Goal: Transaction & Acquisition: Obtain resource

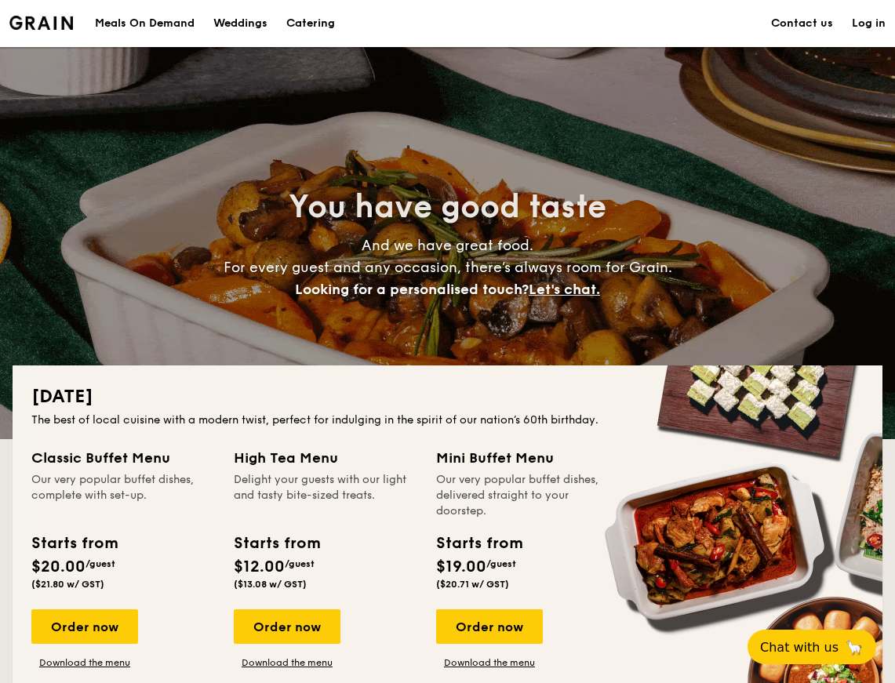
click at [139, 19] on div "Meals On Demand" at bounding box center [145, 23] width 100 height 47
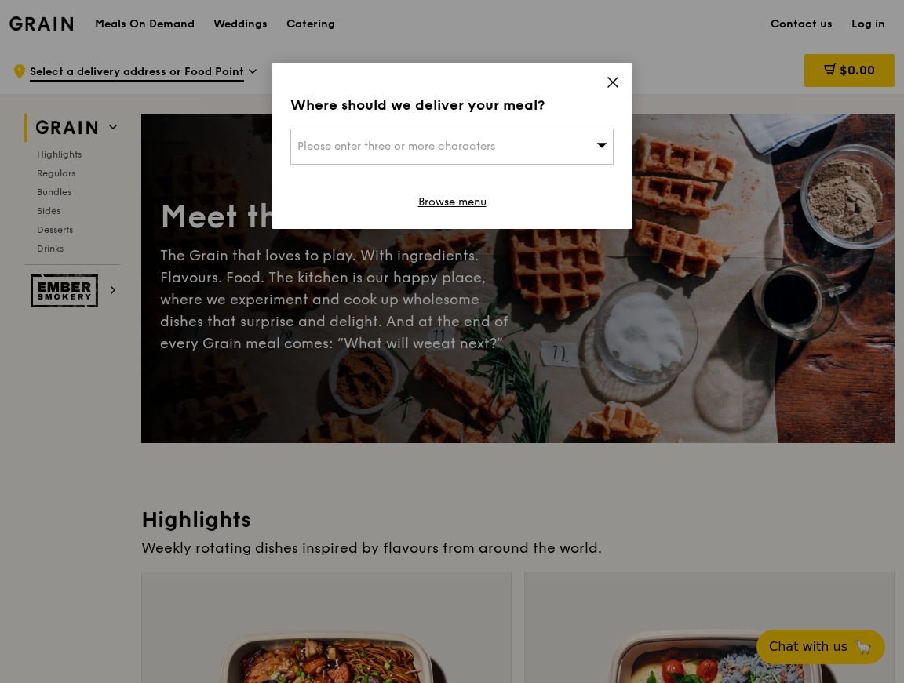
click at [619, 82] on icon at bounding box center [613, 82] width 14 height 14
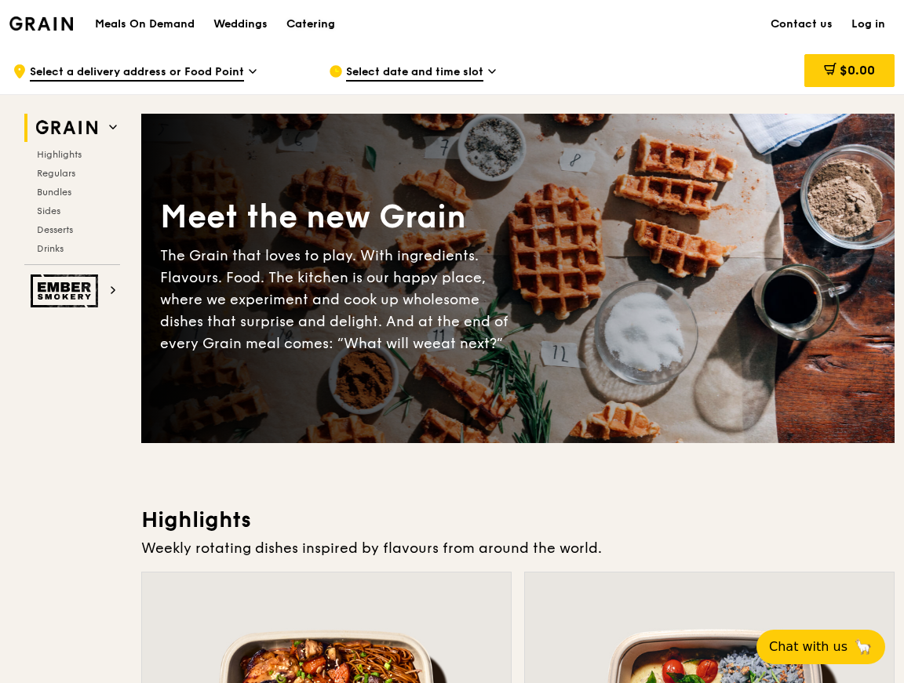
click at [328, 32] on div "Catering" at bounding box center [310, 24] width 49 height 47
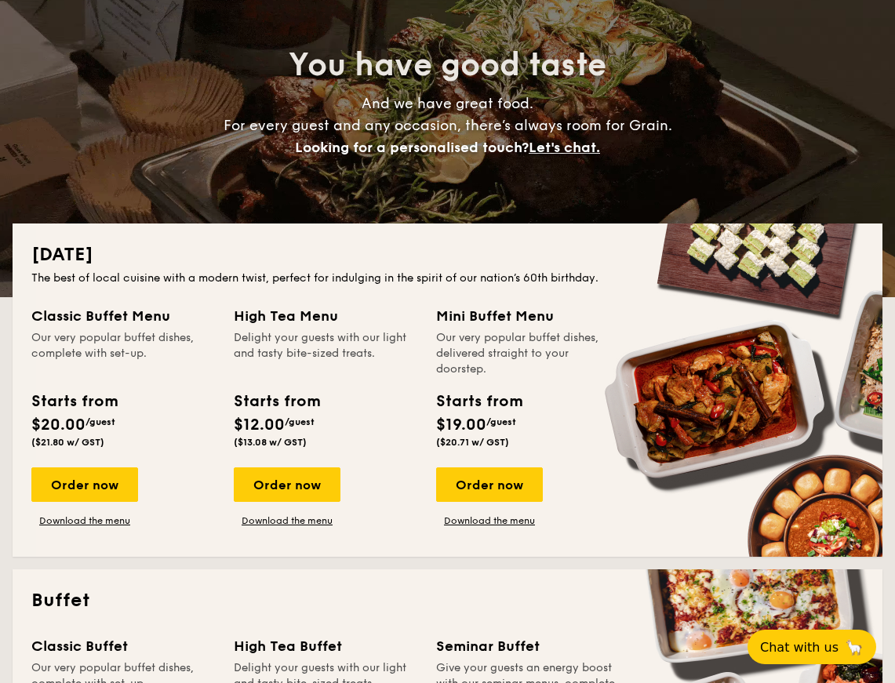
scroll to position [414, 0]
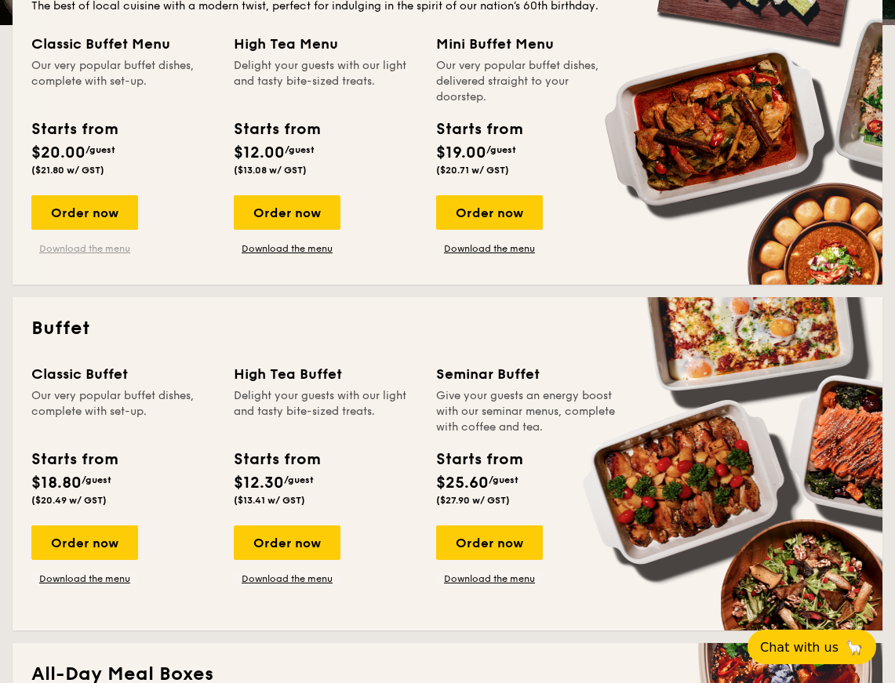
click at [122, 246] on link "Download the menu" at bounding box center [84, 248] width 107 height 13
click at [91, 252] on link "Download the menu" at bounding box center [84, 248] width 107 height 13
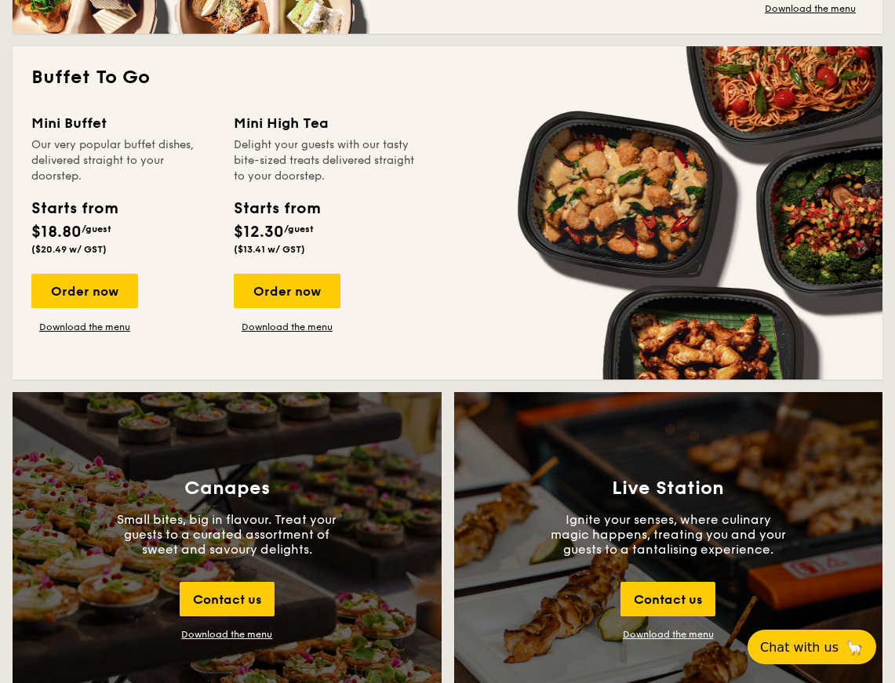
scroll to position [1368, 0]
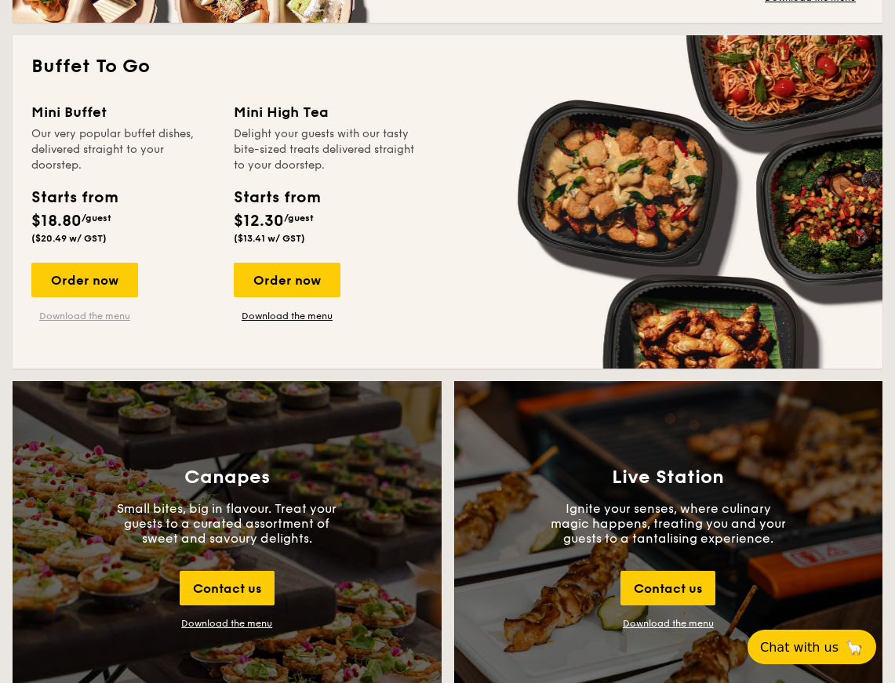
click at [89, 312] on link "Download the menu" at bounding box center [84, 316] width 107 height 13
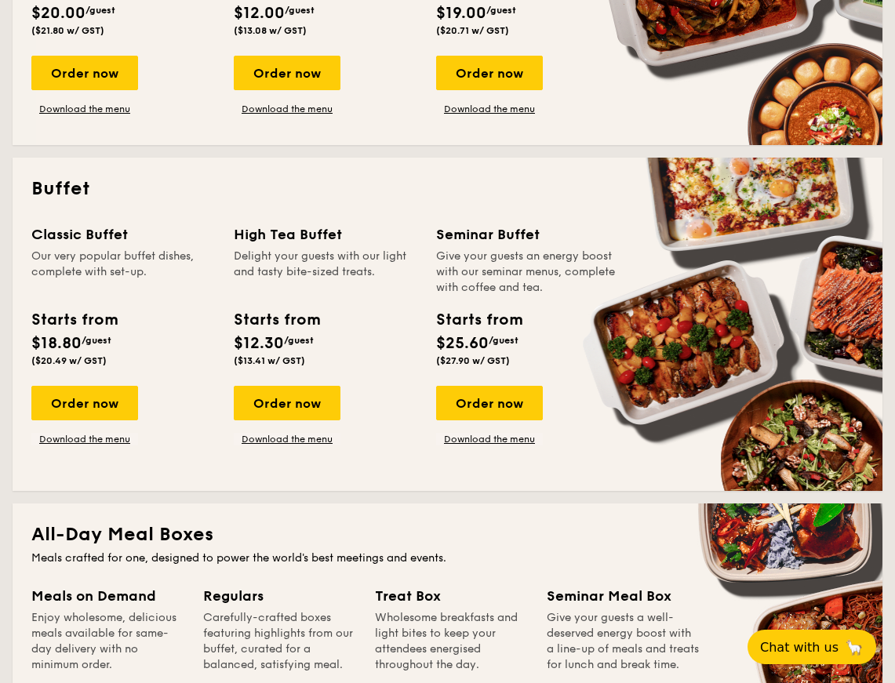
scroll to position [548, 0]
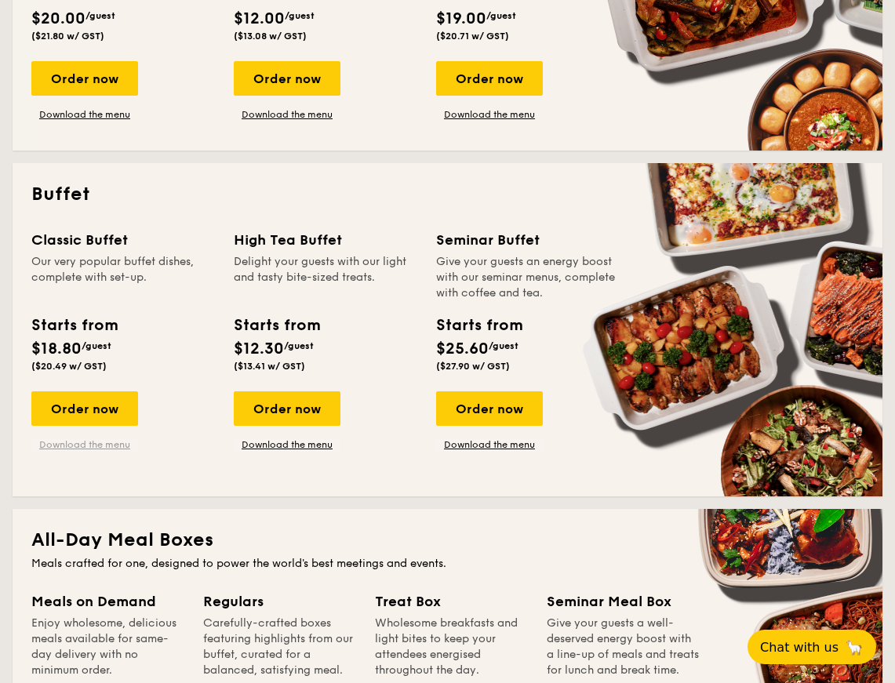
click at [118, 446] on link "Download the menu" at bounding box center [84, 445] width 107 height 13
